Goal: Complete application form: Complete application form

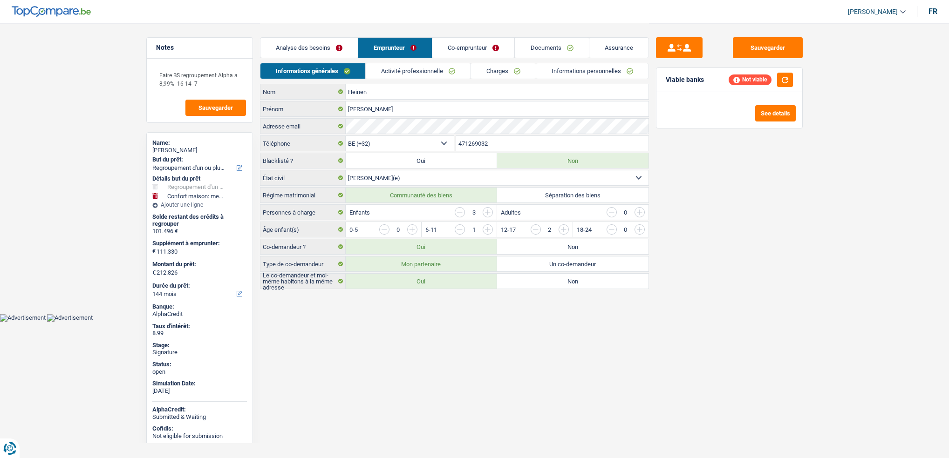
select select "refinancing"
select select "household"
select select "144"
select select "32"
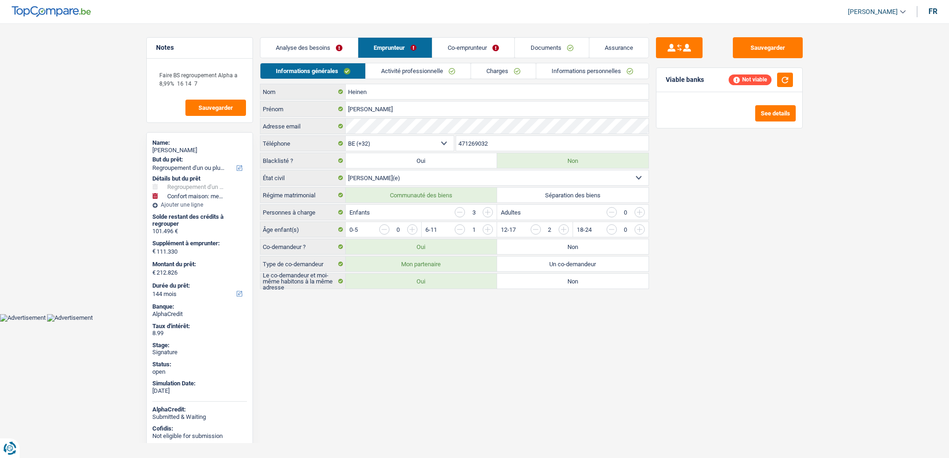
select select "married"
select select "ownerWithMortgage"
select select "BE"
select select "mortgage"
select select "300"
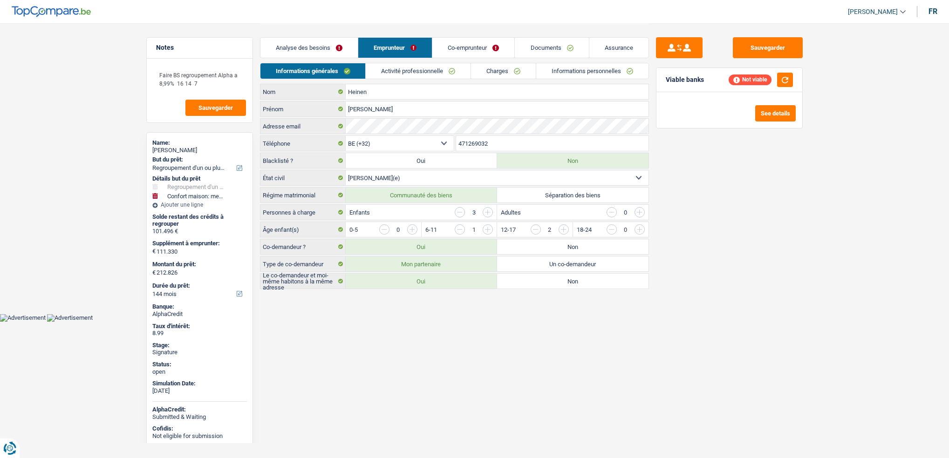
select select "renovationLoan"
select select "120"
select select "carLoan"
select select "60"
select select "cardOrCredit"
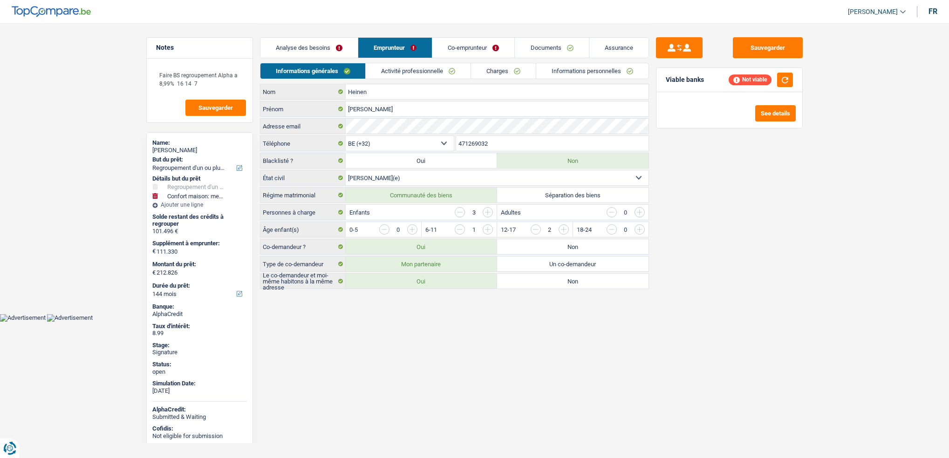
select select "cardOrCredit"
click at [408, 68] on link "Activité professionnelle" at bounding box center [418, 70] width 105 height 15
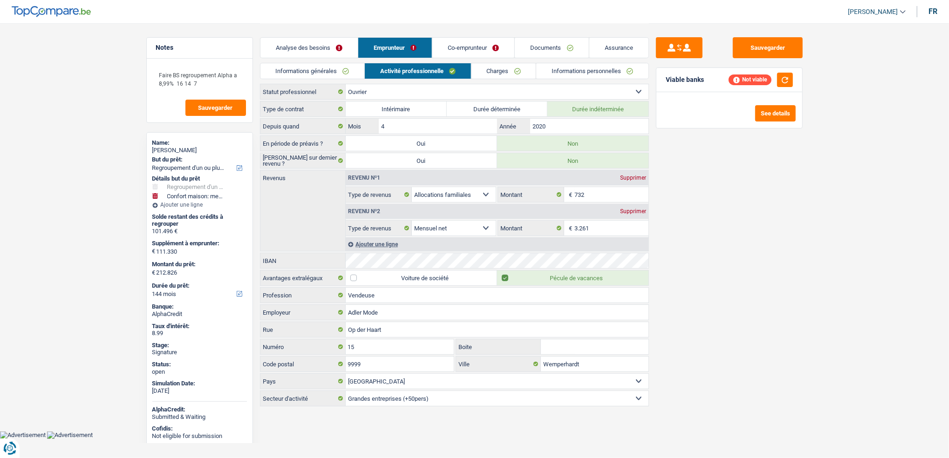
click at [486, 71] on link "Charges" at bounding box center [503, 70] width 65 height 15
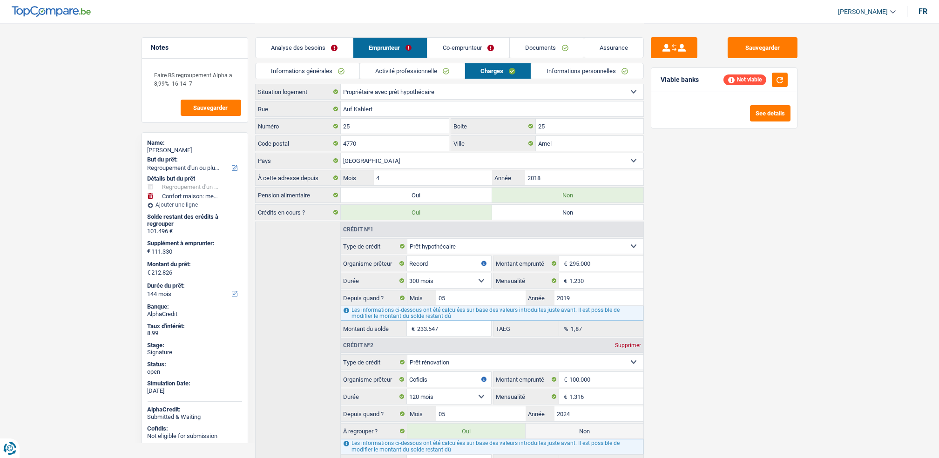
click at [471, 46] on link "Co-emprunteur" at bounding box center [469, 48] width 82 height 20
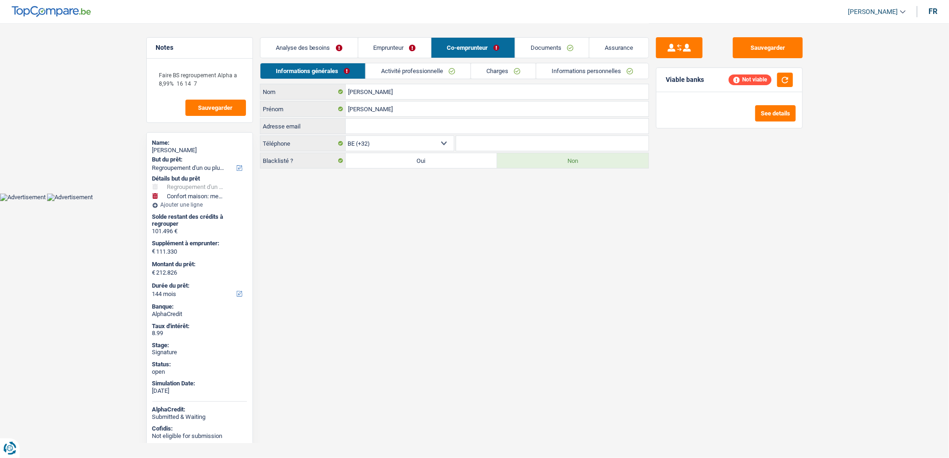
click at [482, 62] on div "Analyse des besoins Emprunteur Co-emprunteur Documents Assurance Montant du prê…" at bounding box center [454, 95] width 389 height 145
drag, startPoint x: 482, startPoint y: 62, endPoint x: 490, endPoint y: 73, distance: 13.2
click at [490, 73] on link "Charges" at bounding box center [503, 70] width 65 height 15
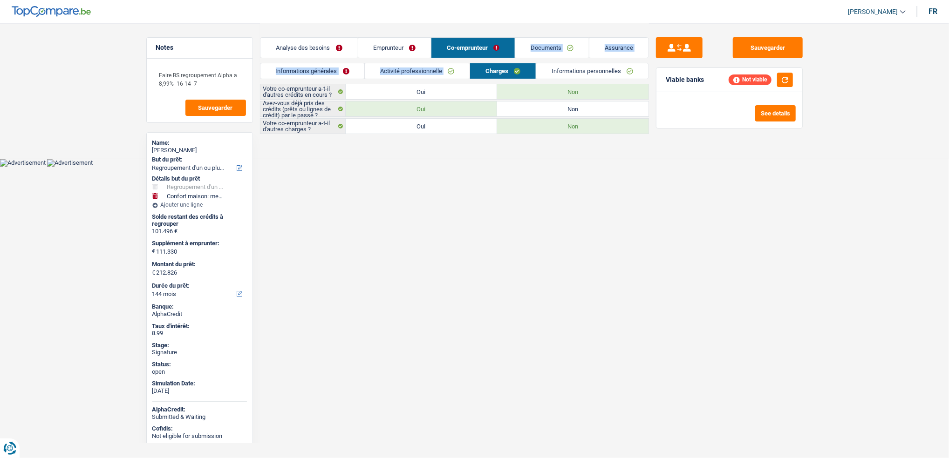
click at [407, 39] on link "Emprunteur" at bounding box center [394, 48] width 73 height 20
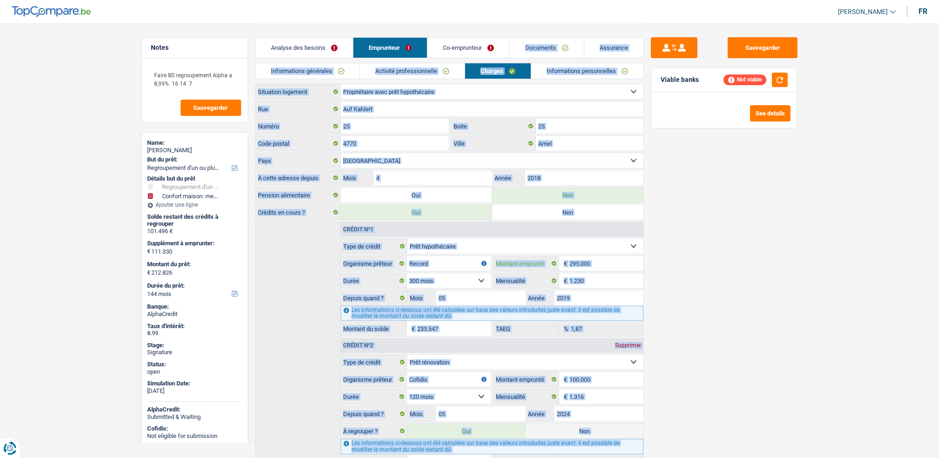
click at [639, 270] on input "295.000" at bounding box center [607, 263] width 74 height 15
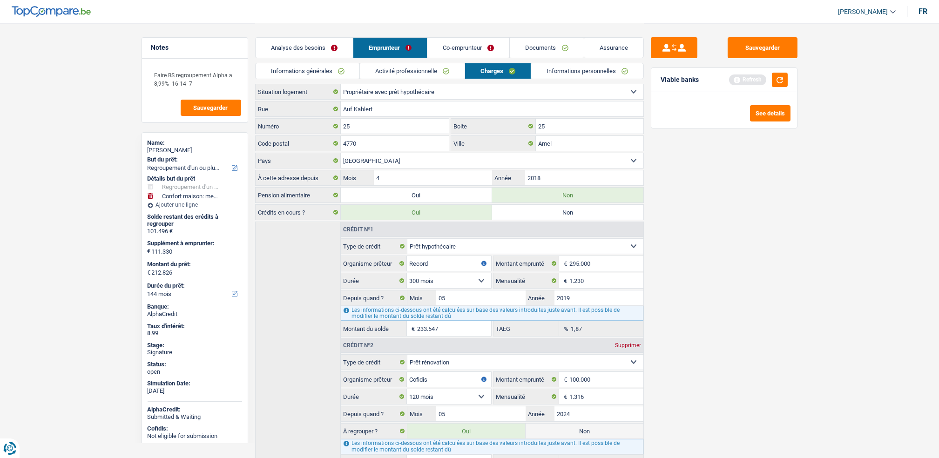
type input "232.678"
click at [385, 62] on div "Analyse des besoins Emprunteur Co-emprunteur Documents Assurance" at bounding box center [449, 43] width 389 height 40
click at [388, 72] on link "Activité professionnelle" at bounding box center [412, 70] width 105 height 15
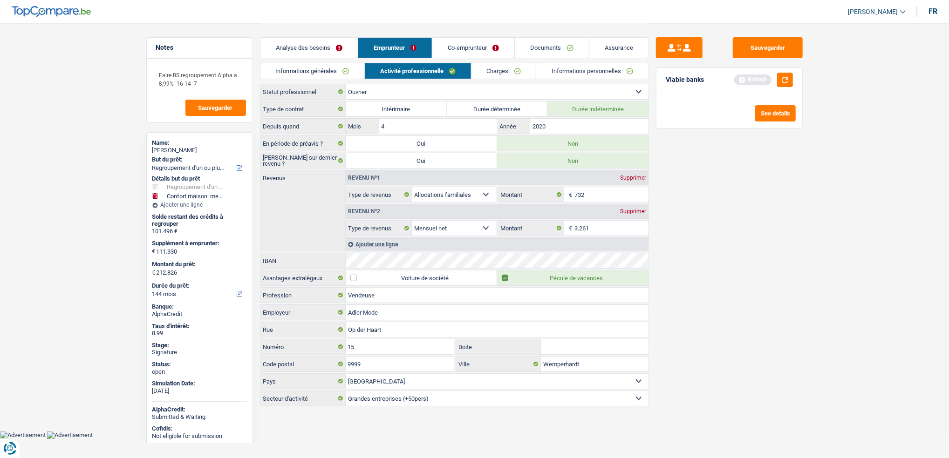
click at [412, 51] on link "Emprunteur" at bounding box center [395, 48] width 74 height 20
click at [347, 74] on link "Informations générales" at bounding box center [312, 70] width 104 height 15
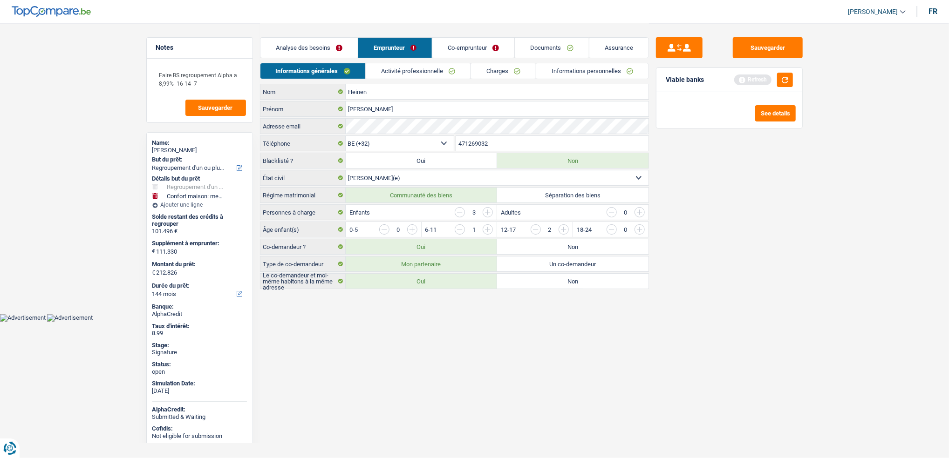
click at [389, 65] on link "Activité professionnelle" at bounding box center [418, 70] width 105 height 15
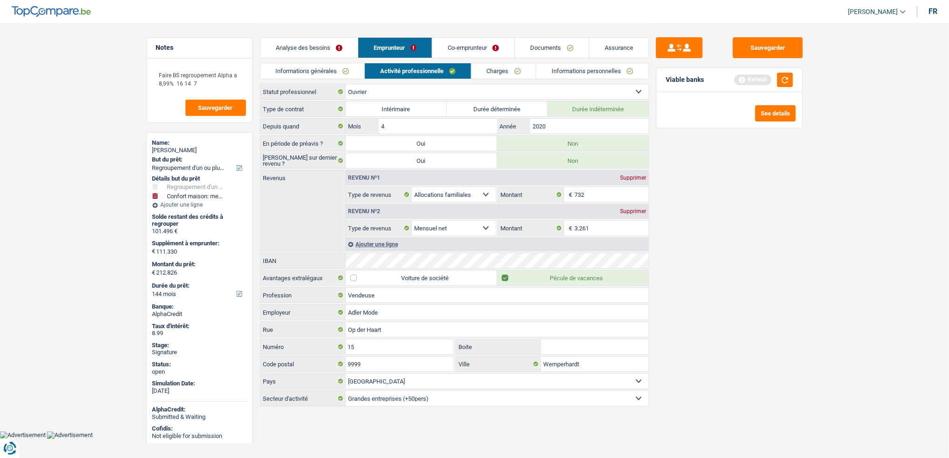
click at [455, 44] on link "Co-emprunteur" at bounding box center [473, 48] width 82 height 20
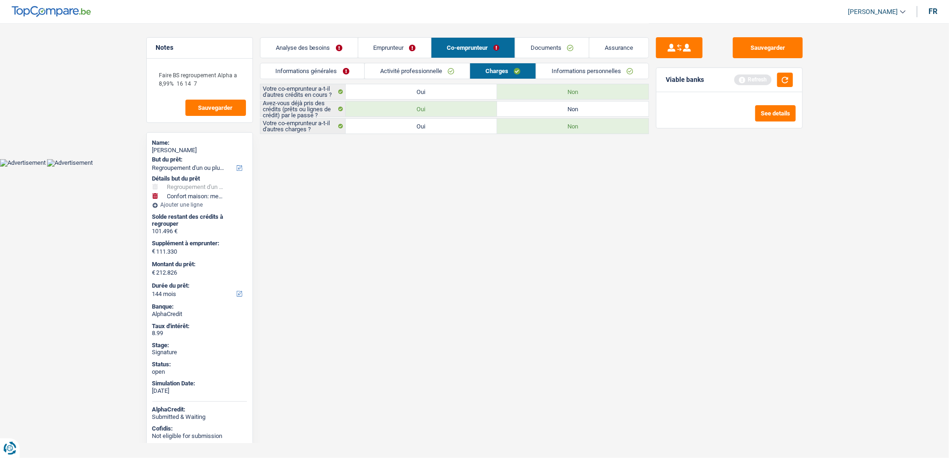
click at [408, 82] on div "Informations générales Activité professionnelle Charges Informations personnell…" at bounding box center [454, 73] width 389 height 21
click at [408, 75] on link "Activité professionnelle" at bounding box center [417, 70] width 105 height 15
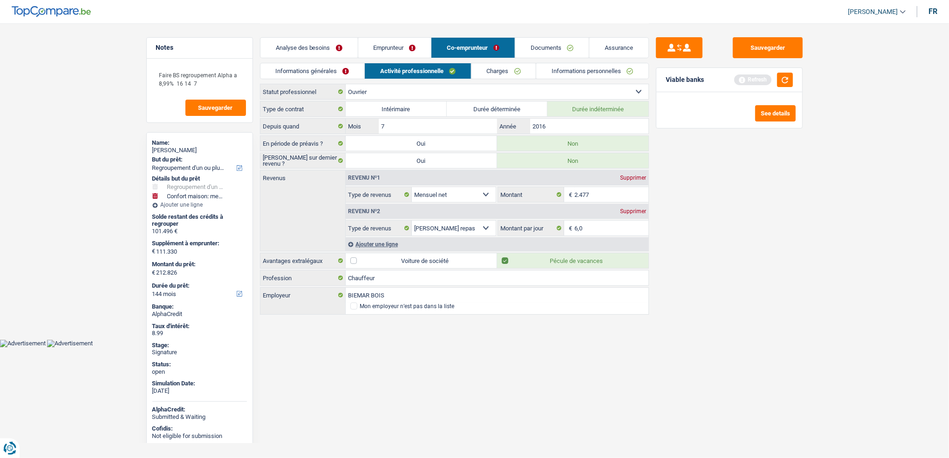
click at [378, 42] on link "Emprunteur" at bounding box center [394, 48] width 73 height 20
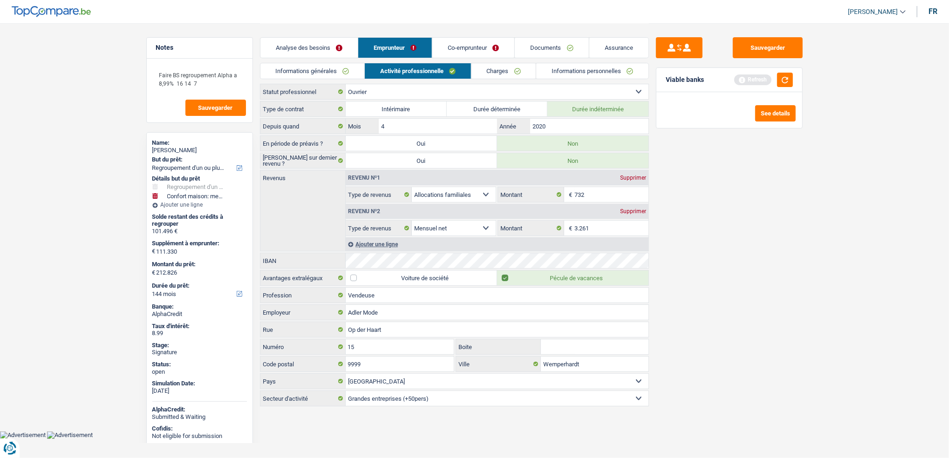
click at [477, 48] on link "Co-emprunteur" at bounding box center [473, 48] width 82 height 20
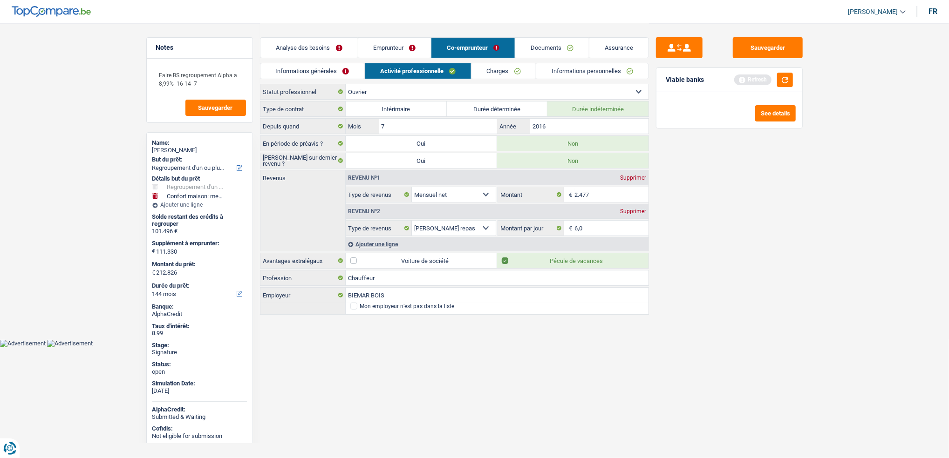
click at [387, 49] on link "Emprunteur" at bounding box center [394, 48] width 73 height 20
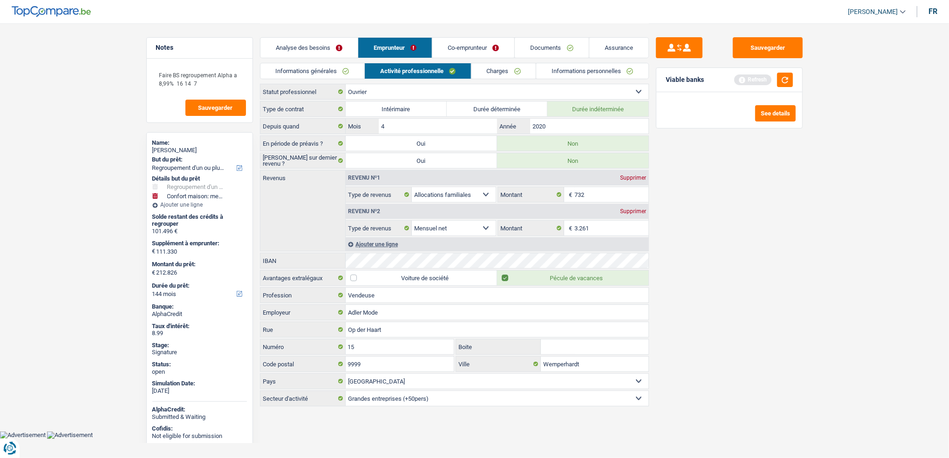
click at [461, 44] on link "Co-emprunteur" at bounding box center [473, 48] width 82 height 20
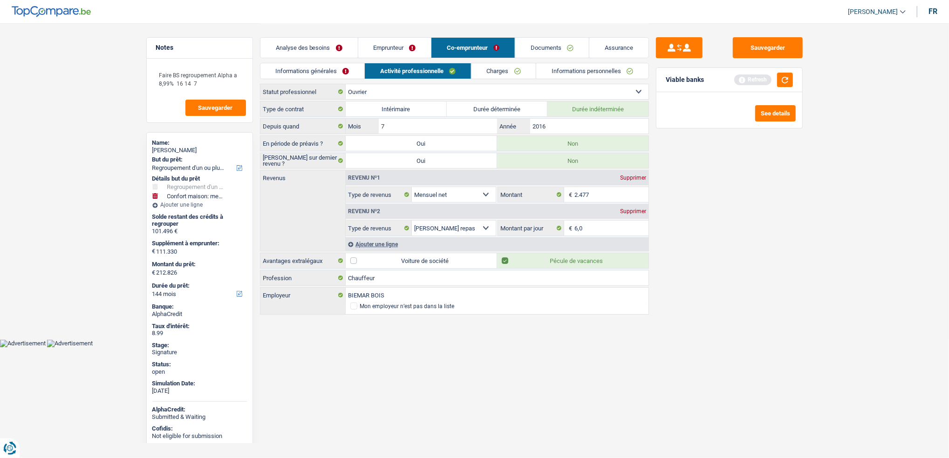
click at [386, 46] on link "Emprunteur" at bounding box center [394, 48] width 73 height 20
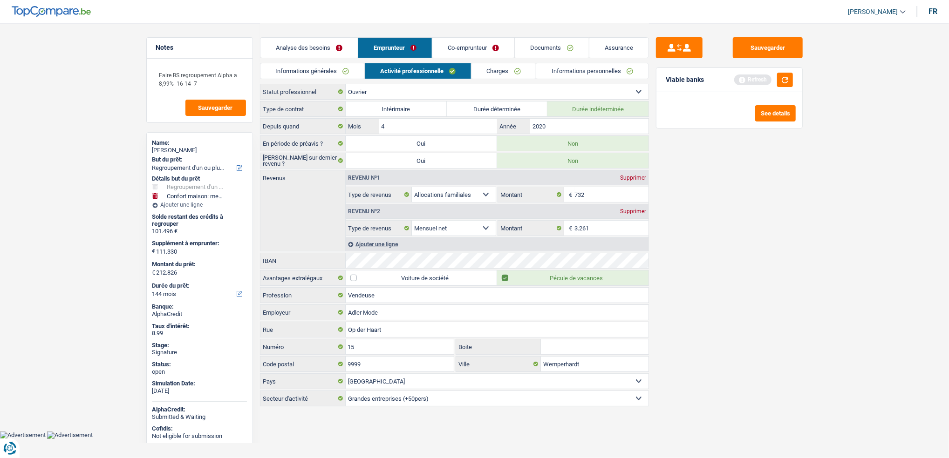
click at [551, 39] on link "Documents" at bounding box center [552, 48] width 74 height 20
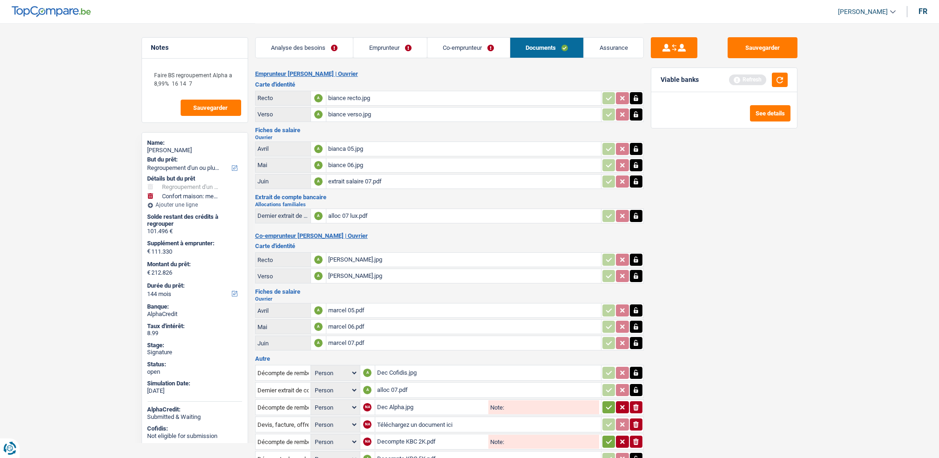
scroll to position [64, 0]
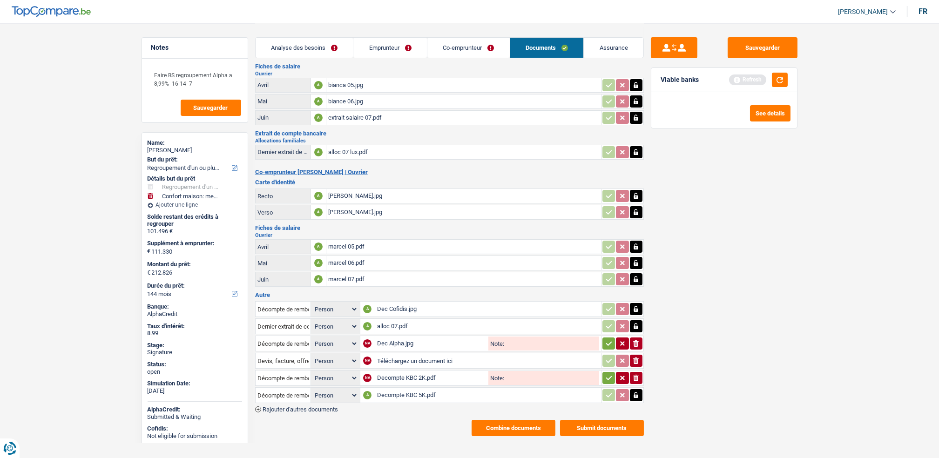
click at [399, 320] on div "alloc 07.pdf" at bounding box center [488, 327] width 222 height 14
click at [378, 46] on link "Emprunteur" at bounding box center [391, 48] width 74 height 20
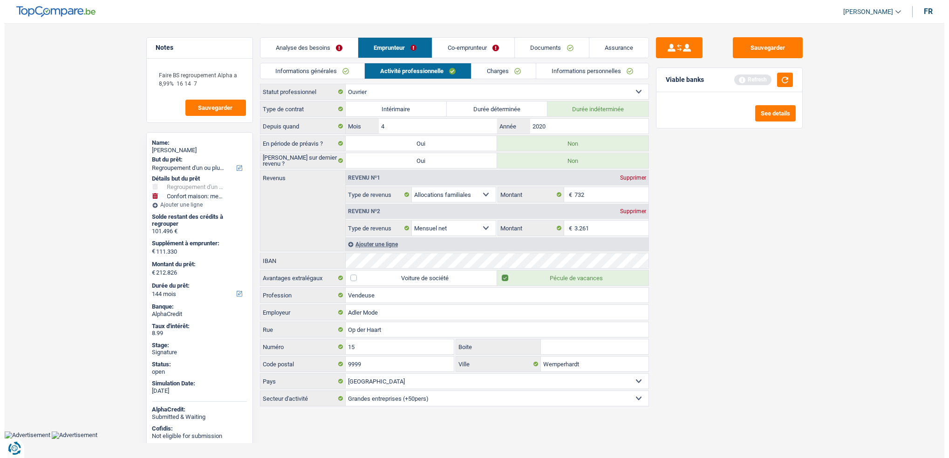
scroll to position [0, 0]
click at [482, 39] on link "Co-emprunteur" at bounding box center [473, 48] width 82 height 20
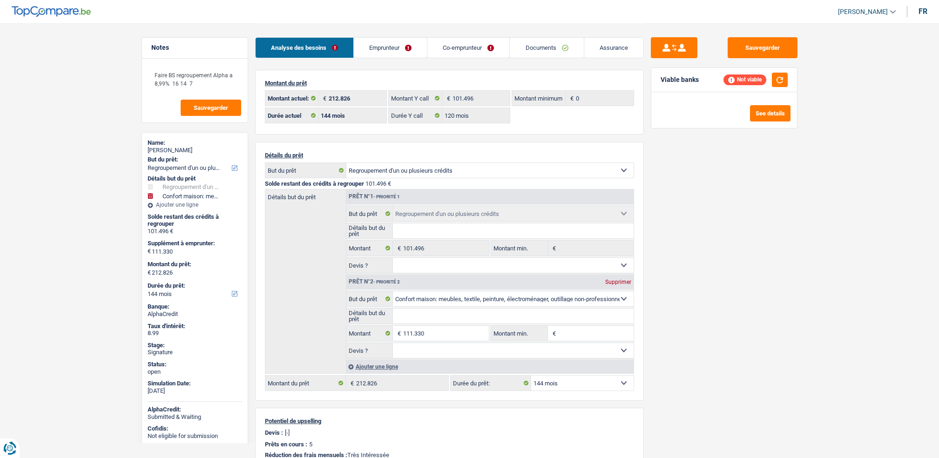
select select "refinancing"
select select "household"
select select "144"
click at [530, 41] on link "Documents" at bounding box center [547, 48] width 74 height 20
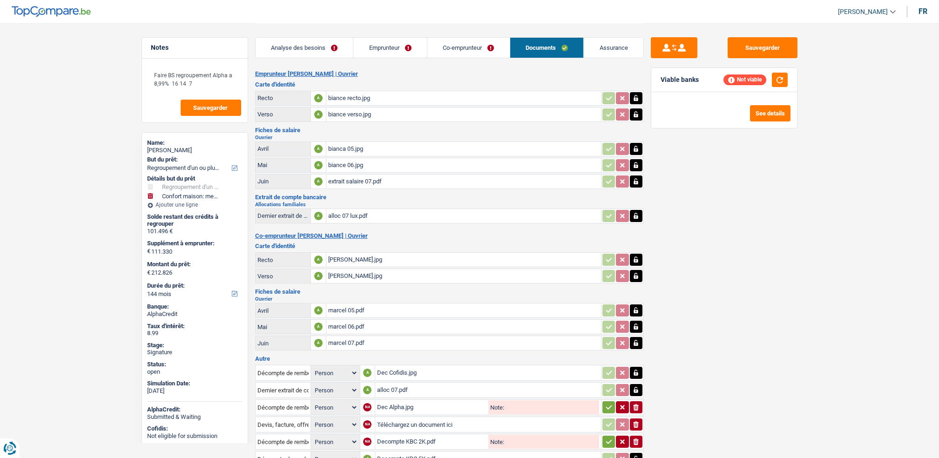
scroll to position [64, 0]
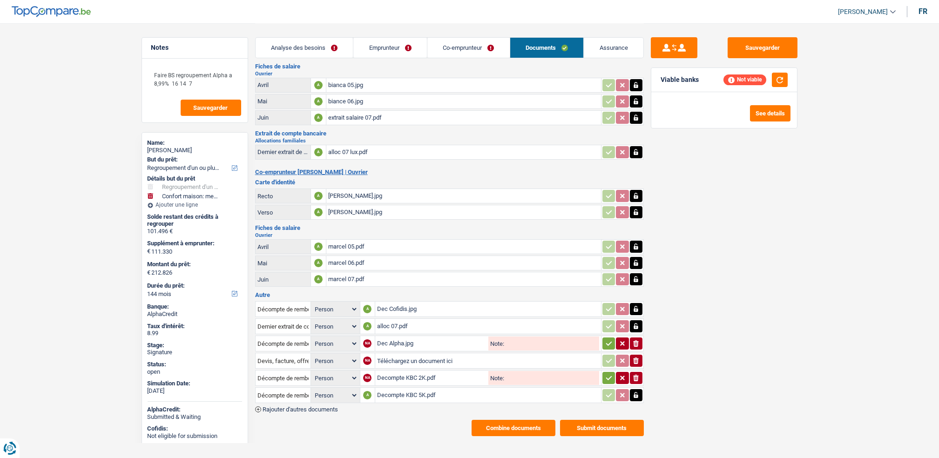
click at [346, 276] on div "marcel 07.pdf" at bounding box center [463, 279] width 271 height 14
click at [359, 114] on div "extrait salaire 07.pdf" at bounding box center [463, 118] width 271 height 14
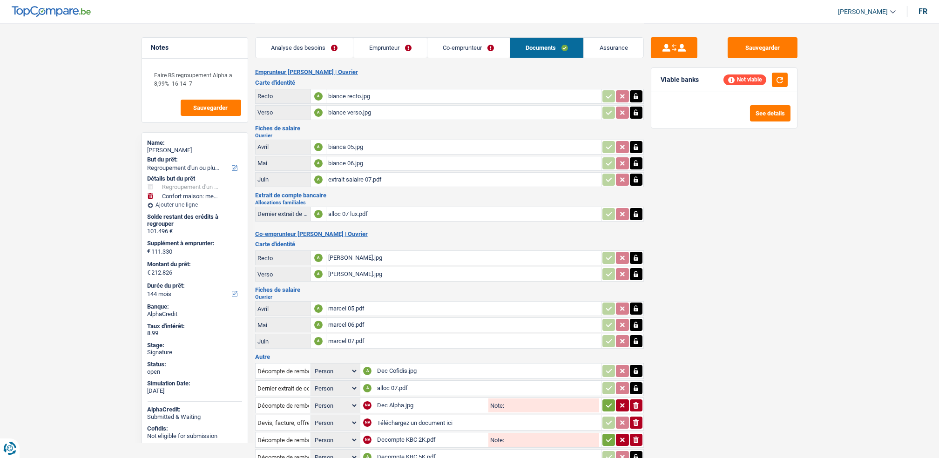
click at [343, 157] on div "biance 06.jpg" at bounding box center [463, 164] width 271 height 14
click at [349, 146] on div "bianca 05.jpg" at bounding box center [463, 147] width 271 height 14
click at [352, 178] on div "extrait salaire 07.pdf" at bounding box center [463, 180] width 271 height 14
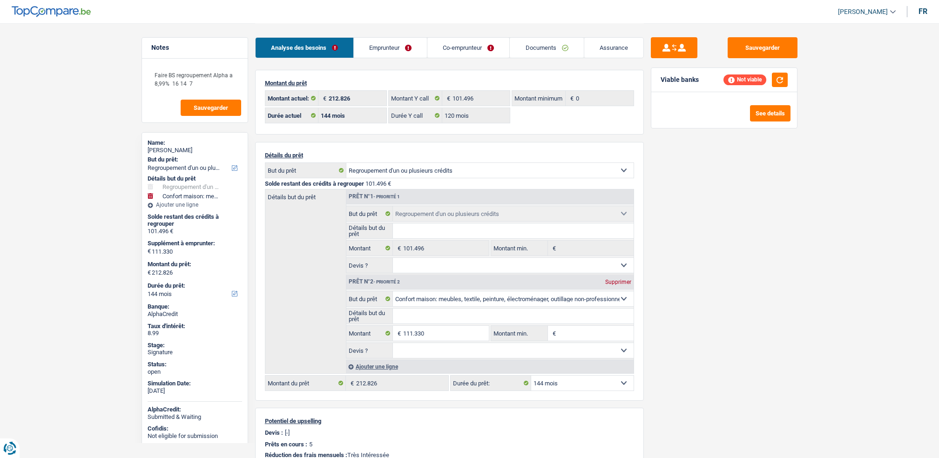
select select "refinancing"
select select "household"
select select "144"
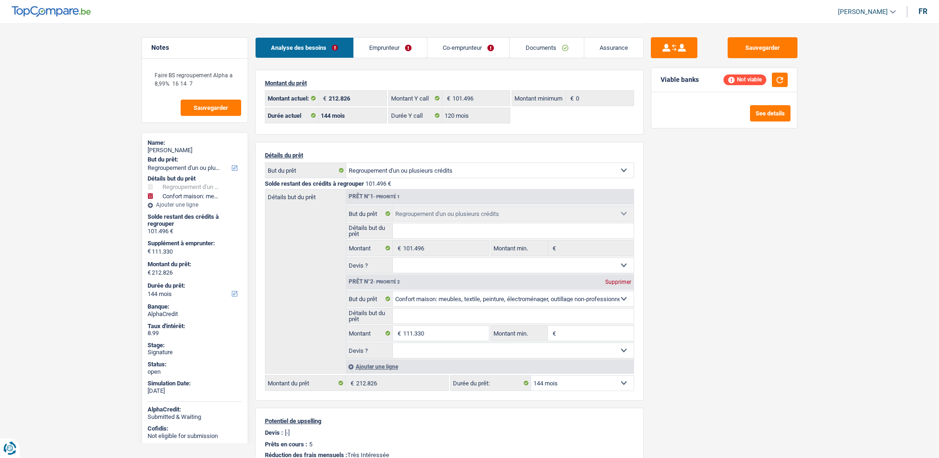
select select "120"
select select "refinancing"
select select "household"
select select "144"
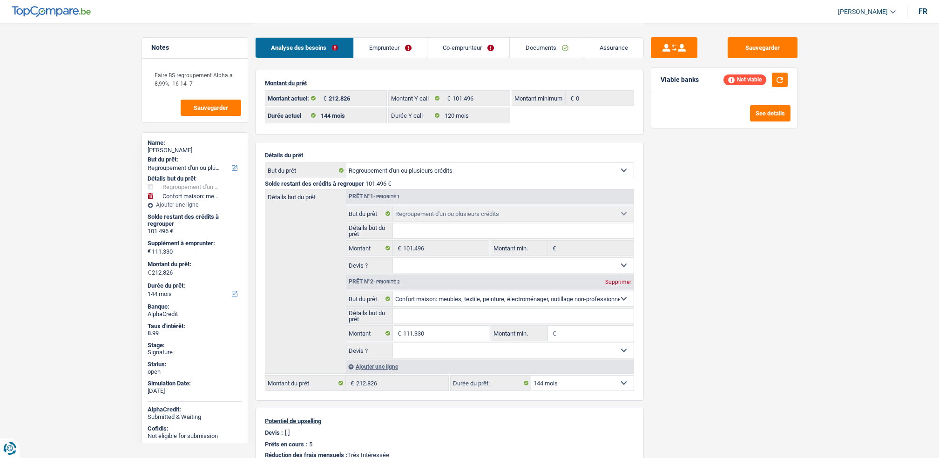
select select "worker"
select select "familyAllowances"
select select "netSalary"
select select "LU"
select select "bigCompanies"
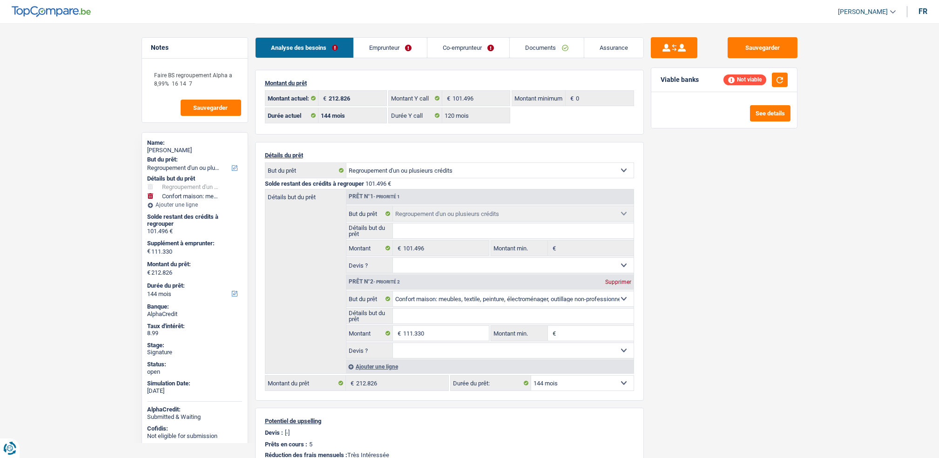
click at [388, 48] on link "Emprunteur" at bounding box center [390, 48] width 73 height 20
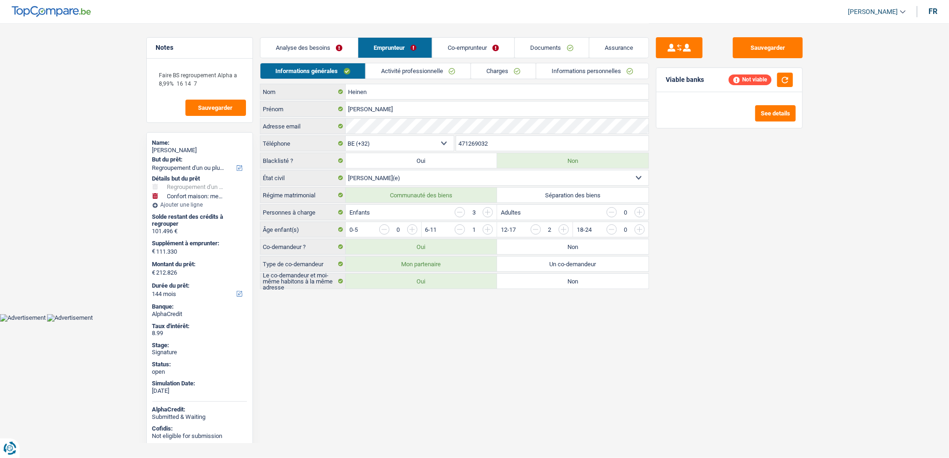
click at [404, 74] on link "Activité professionnelle" at bounding box center [418, 70] width 105 height 15
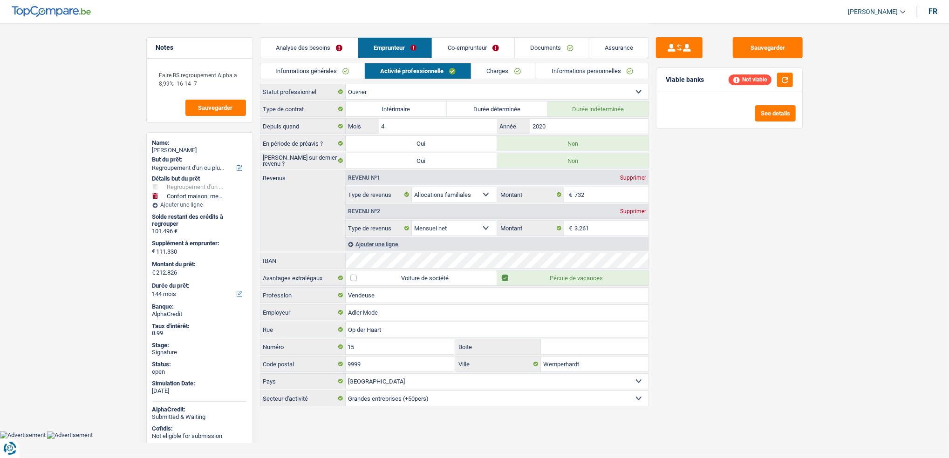
click at [490, 77] on link "Charges" at bounding box center [503, 70] width 65 height 15
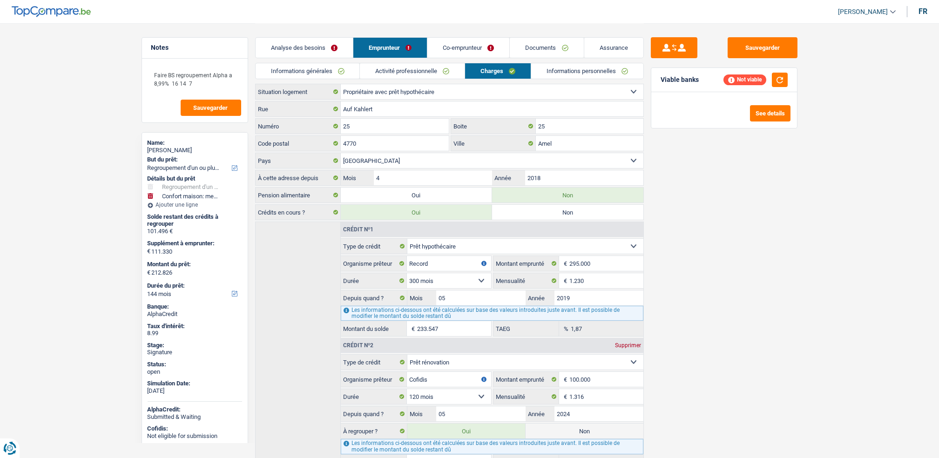
click at [584, 76] on link "Informations personnelles" at bounding box center [587, 70] width 112 height 15
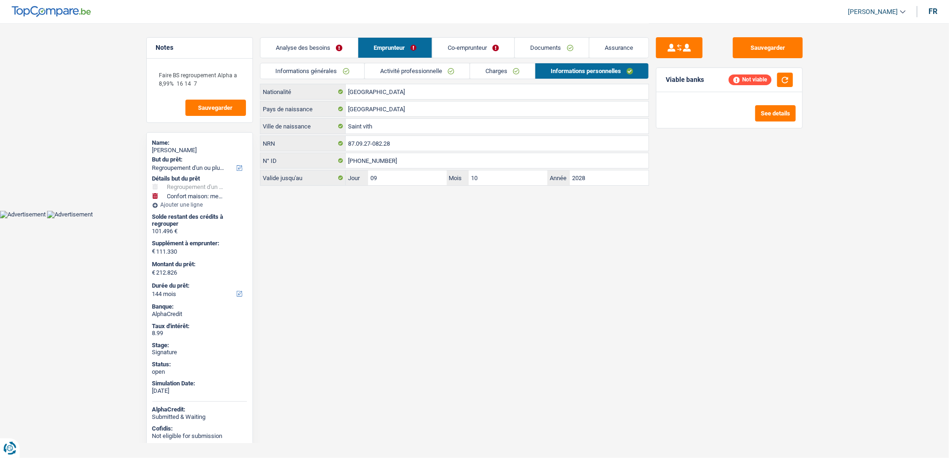
click at [433, 71] on link "Activité professionnelle" at bounding box center [417, 70] width 105 height 15
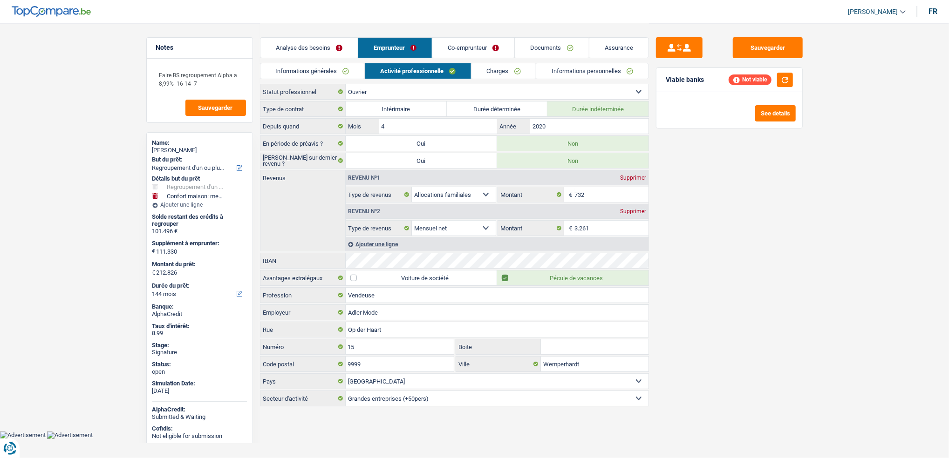
click at [482, 76] on link "Charges" at bounding box center [503, 70] width 65 height 15
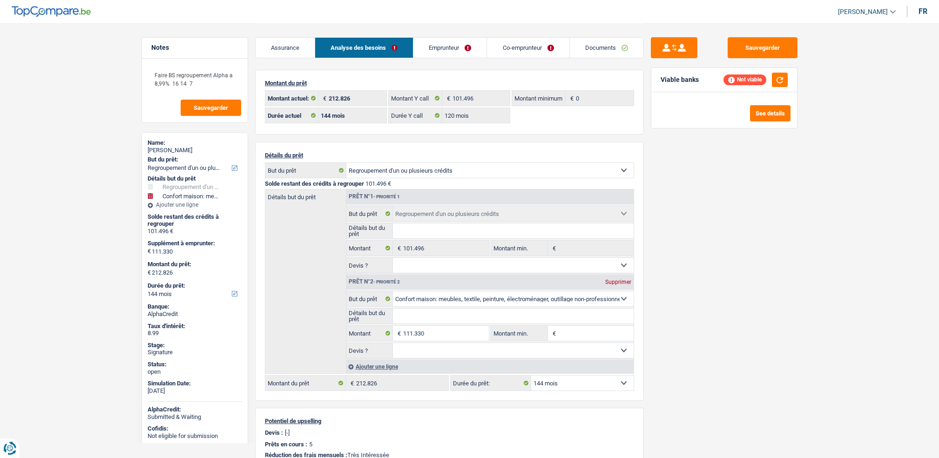
select select "refinancing"
select select "household"
select select "144"
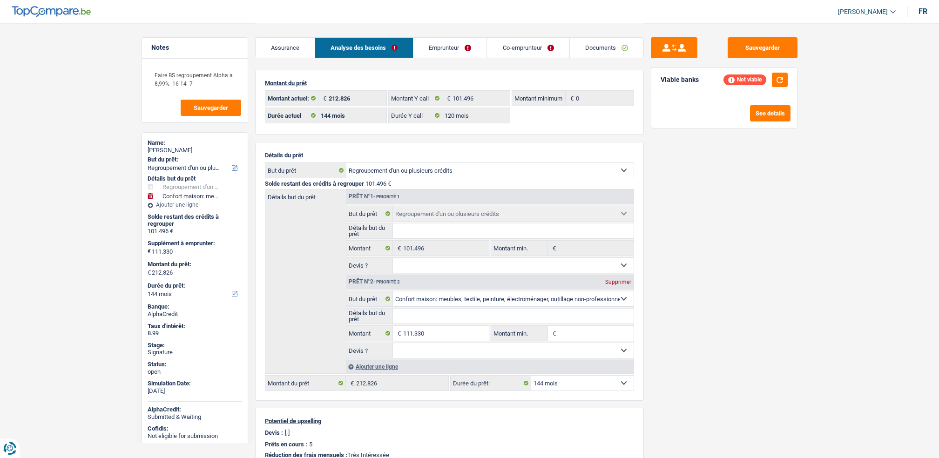
select select "120"
select select "refinancing"
select select "household"
select select "144"
